Goal: Browse casually

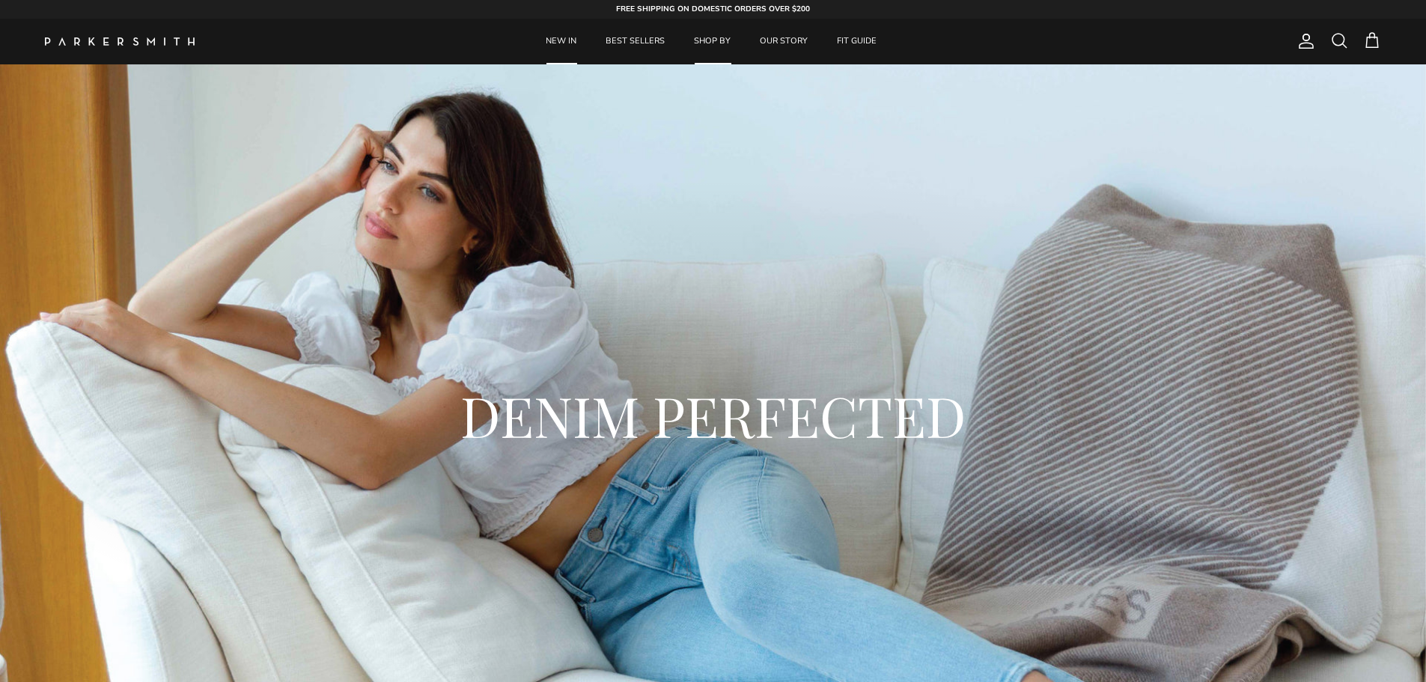
click at [570, 44] on link "NEW IN" at bounding box center [561, 42] width 58 height 46
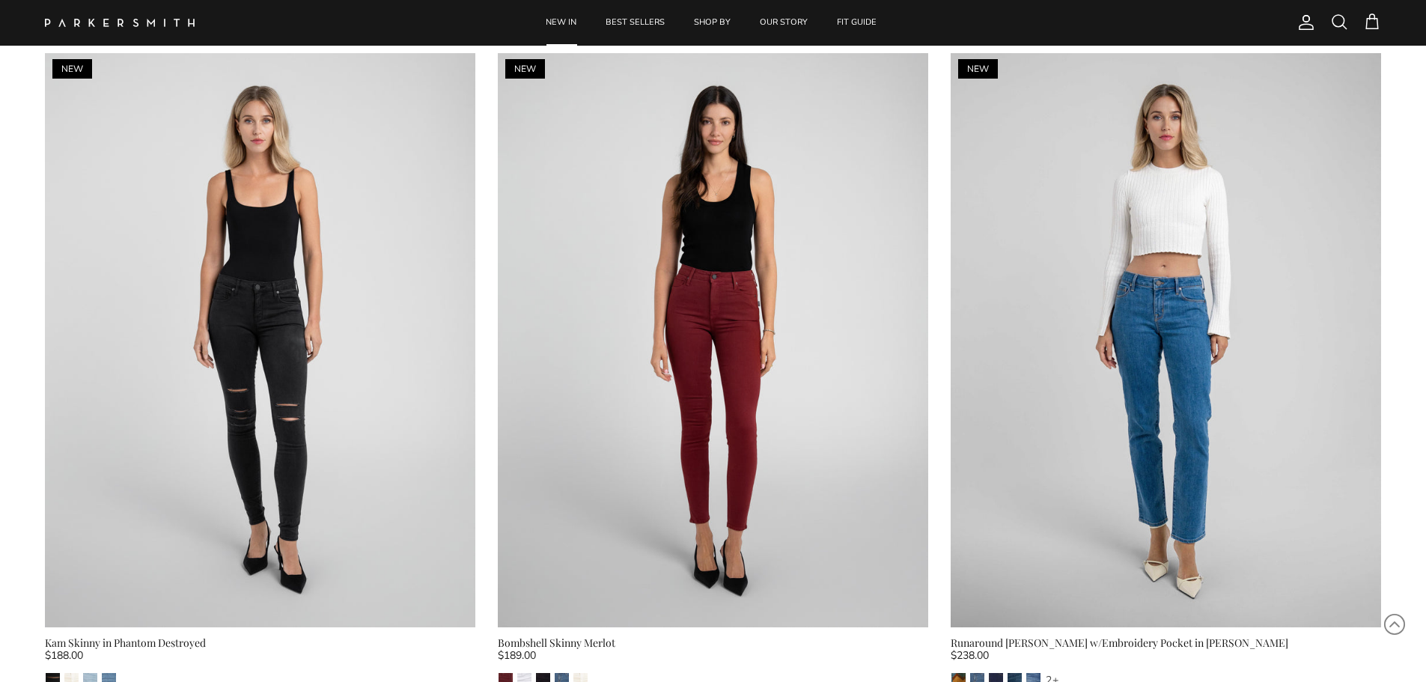
scroll to position [785, 0]
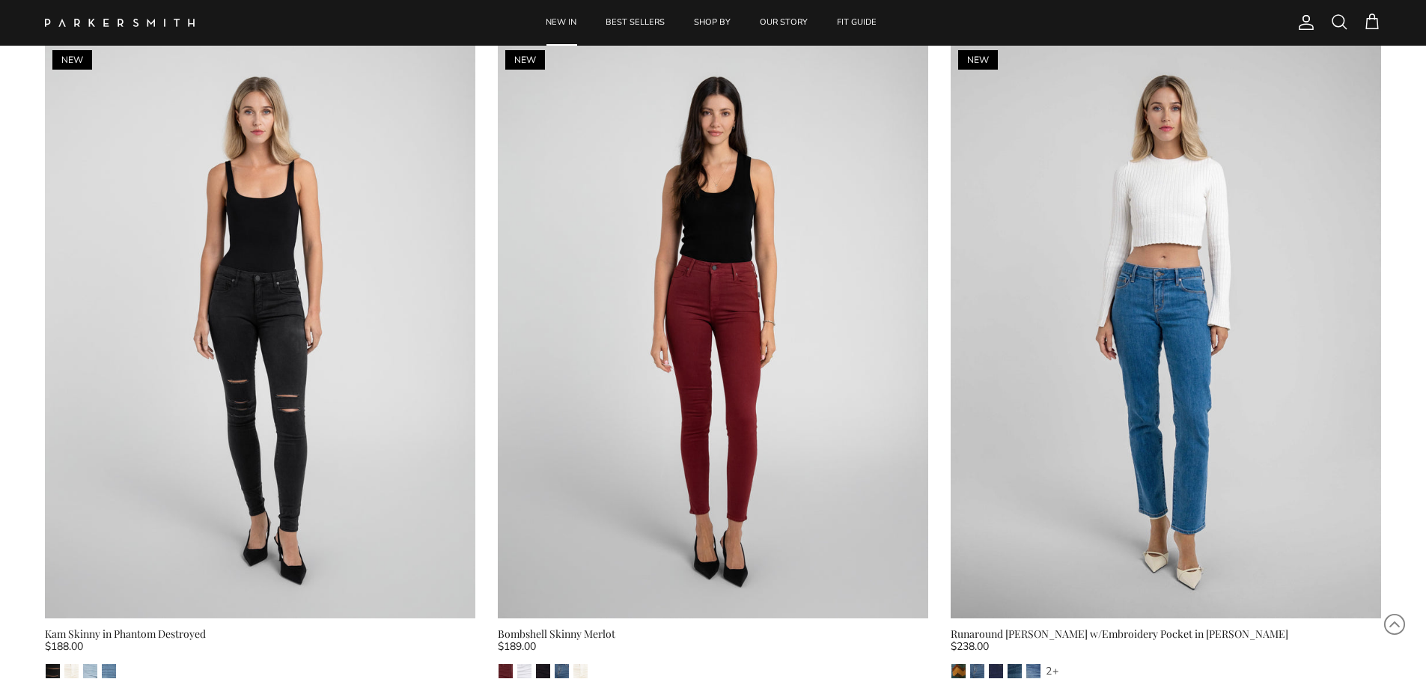
drag, startPoint x: 1422, startPoint y: 100, endPoint x: 1416, endPoint y: 153, distance: 53.6
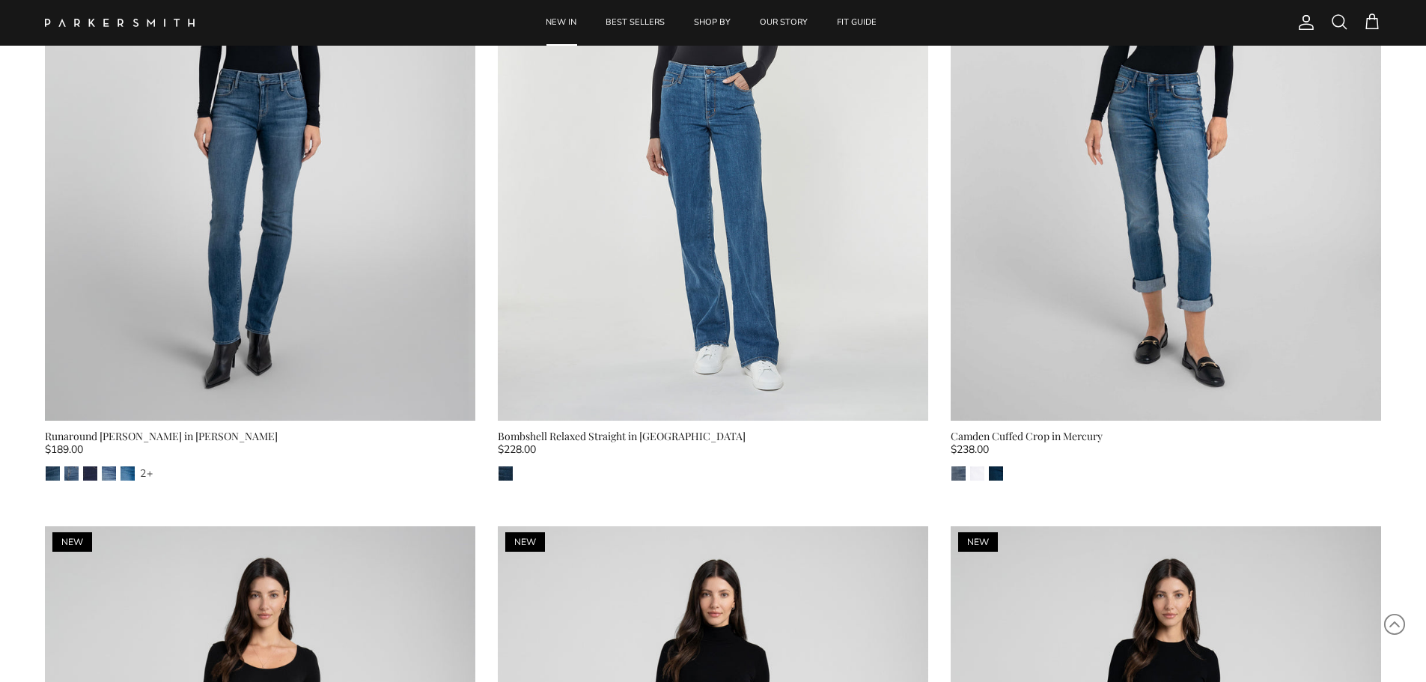
scroll to position [3279, 0]
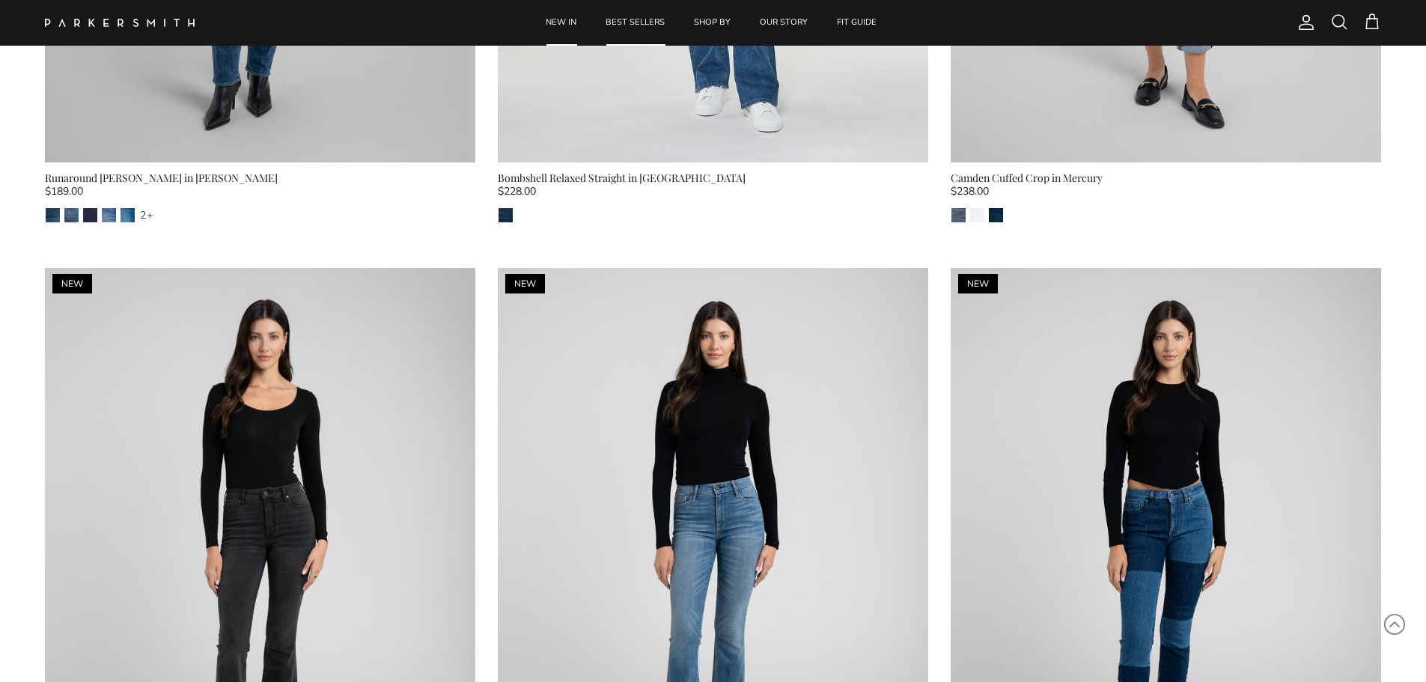
click at [653, 24] on link "BEST SELLERS" at bounding box center [635, 23] width 86 height 46
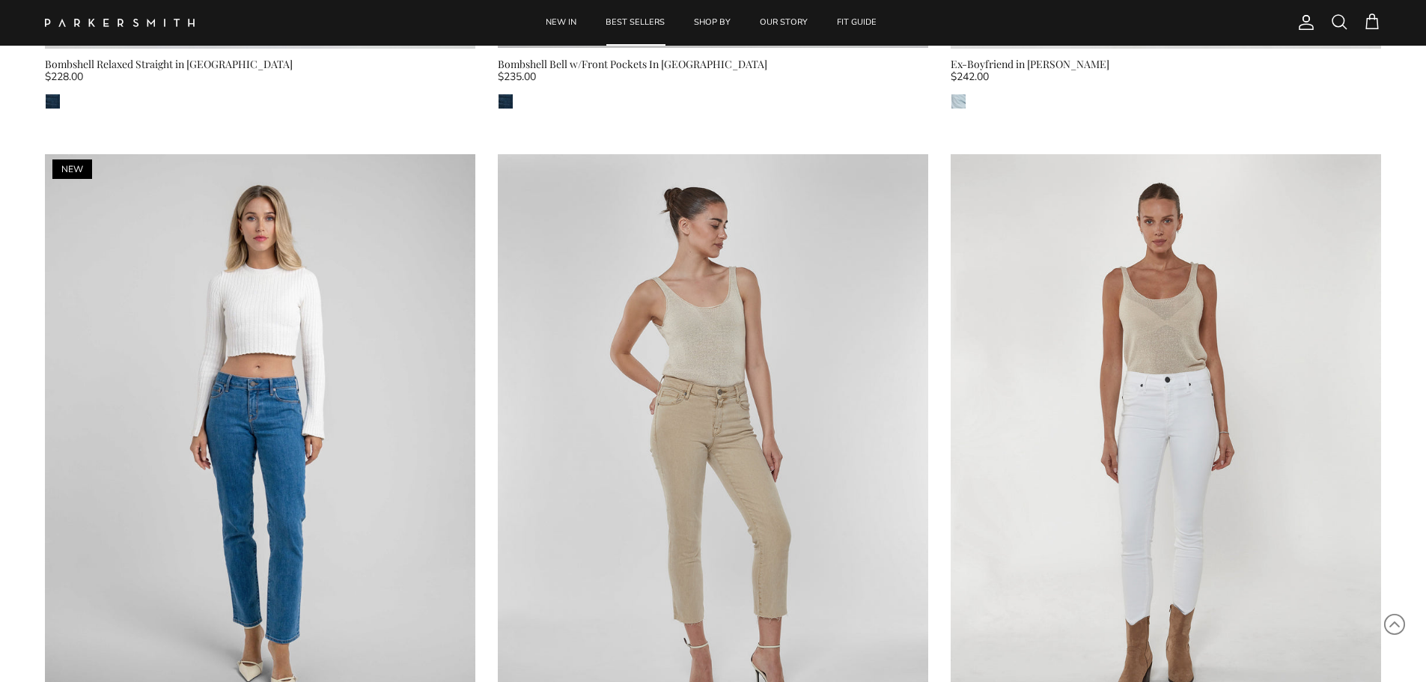
scroll to position [1362, 0]
